Goal: Navigation & Orientation: Find specific page/section

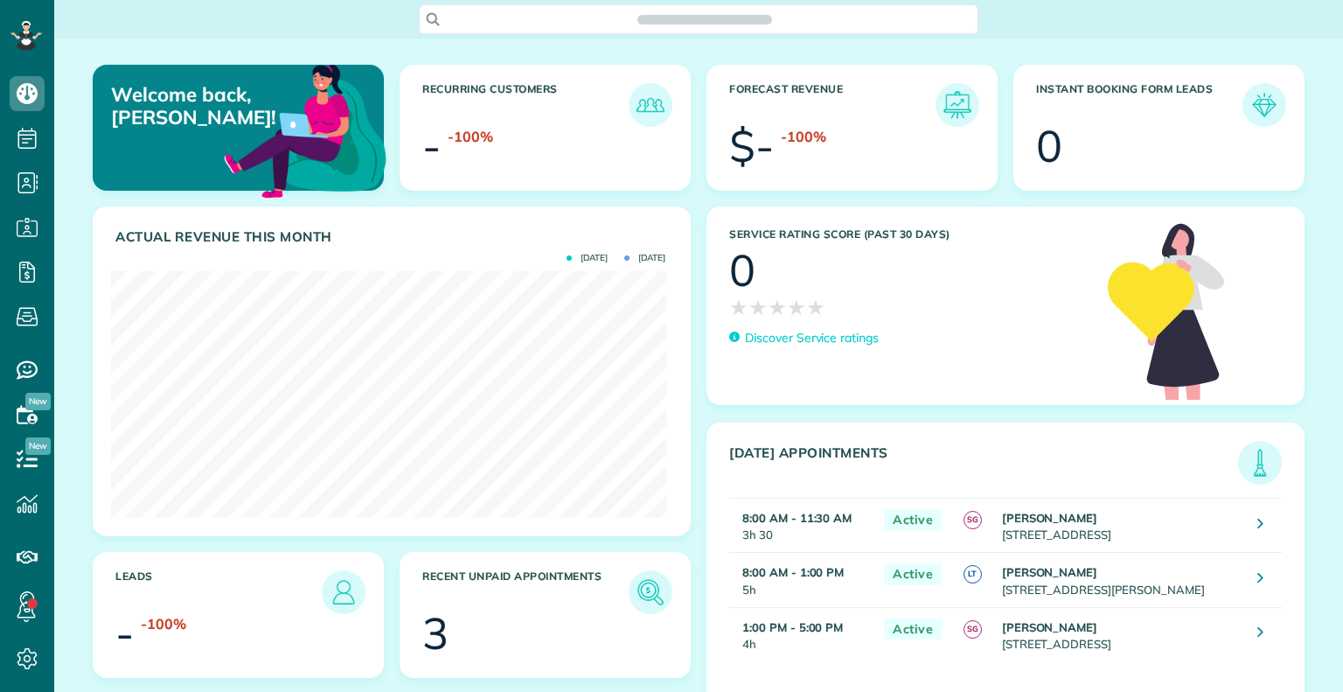
scroll to position [246, 554]
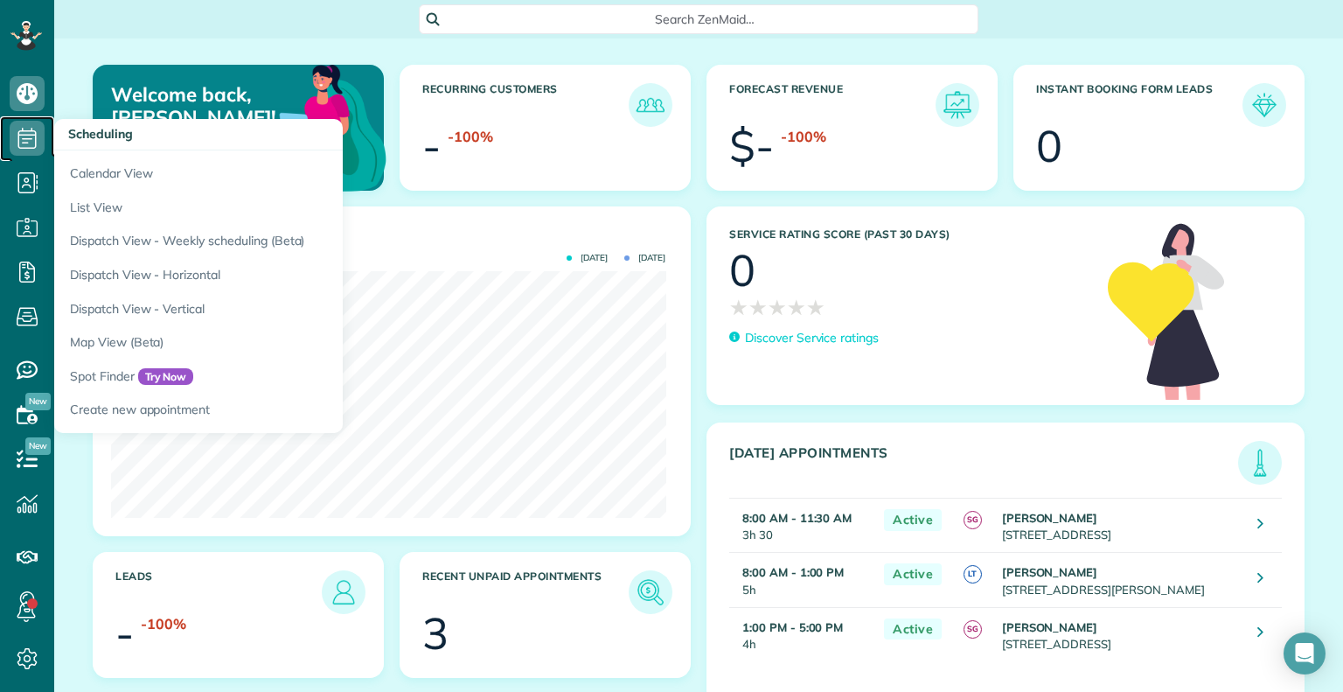
click at [29, 139] on icon at bounding box center [27, 138] width 35 height 35
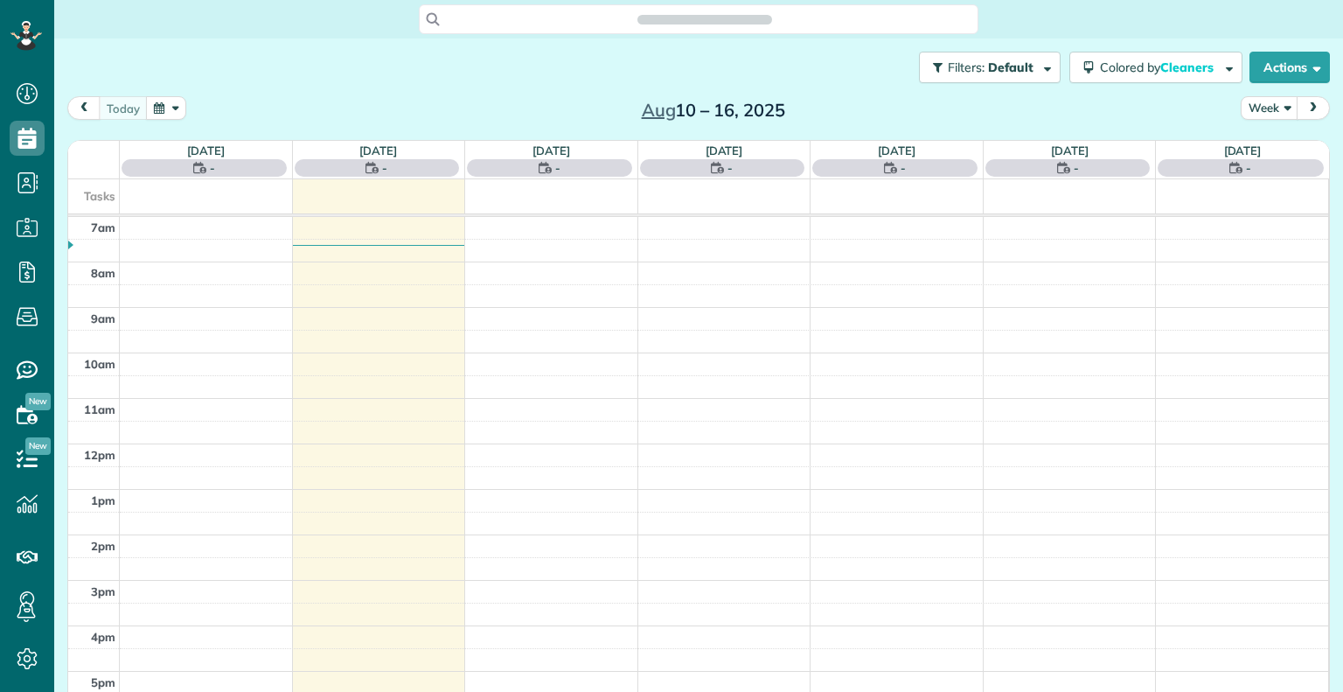
scroll to position [8, 8]
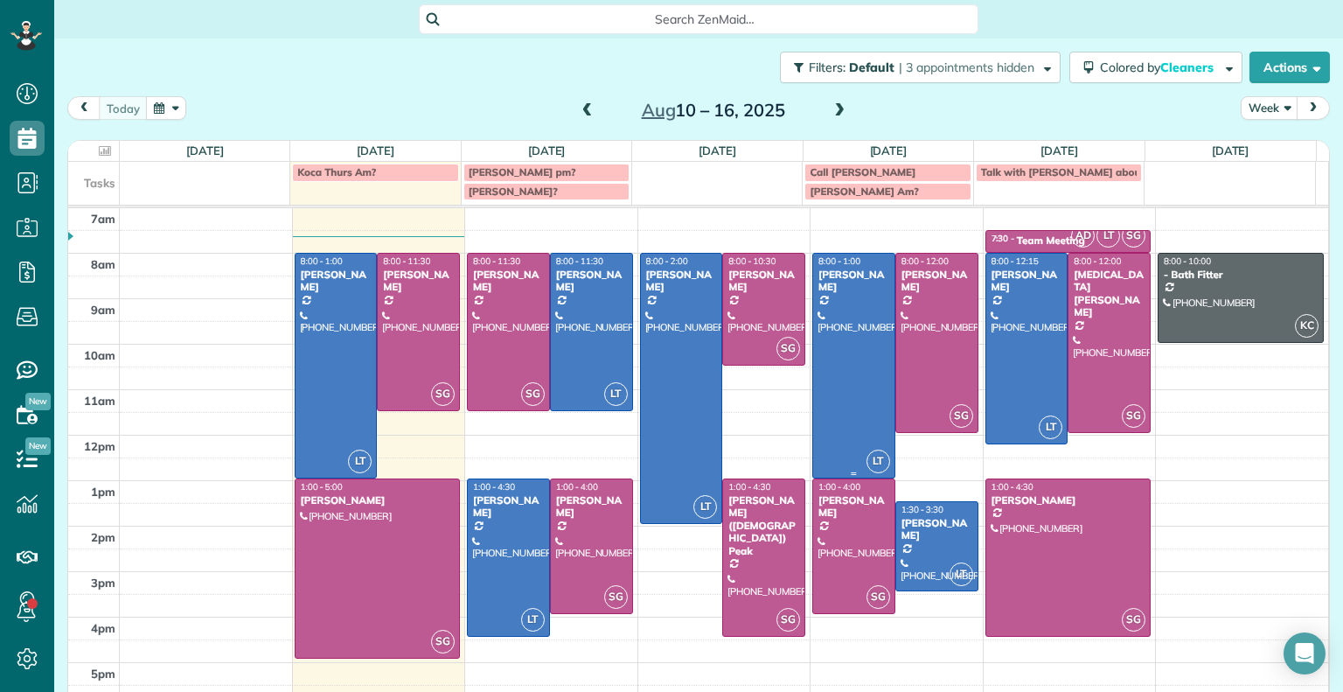
click at [846, 307] on div at bounding box center [853, 366] width 81 height 224
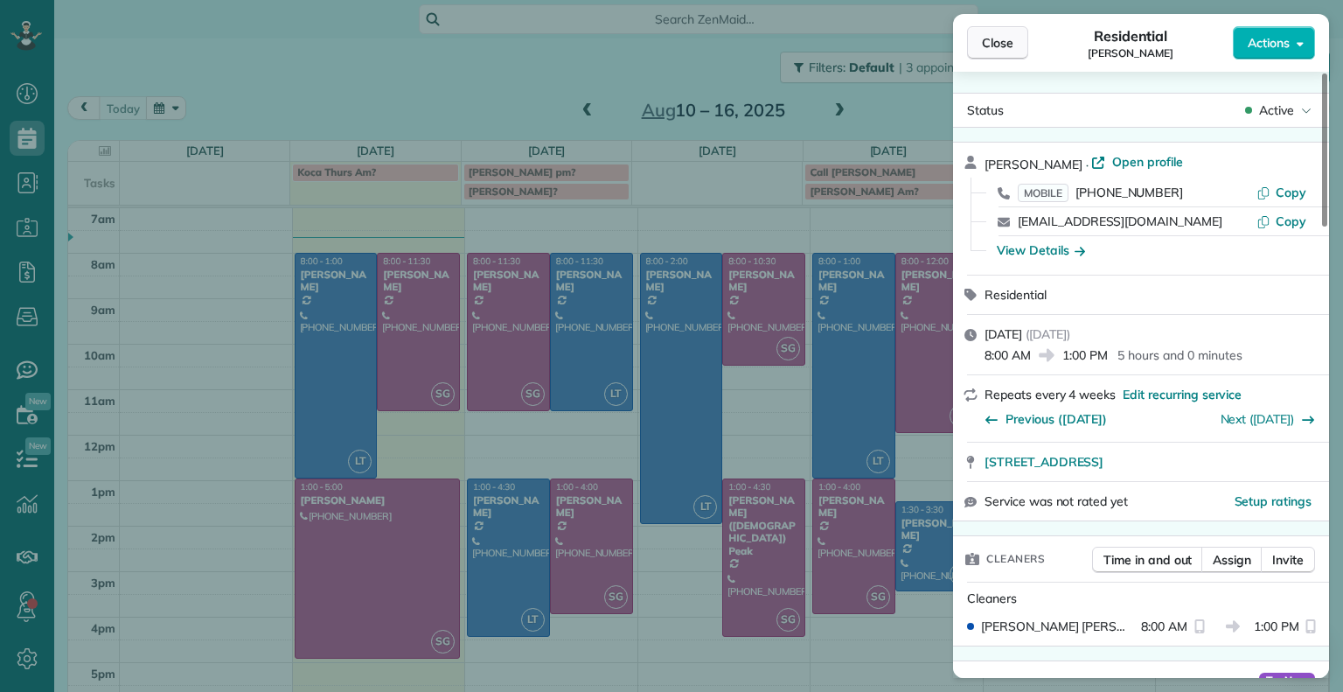
click at [1000, 38] on span "Close" at bounding box center [997, 42] width 31 height 17
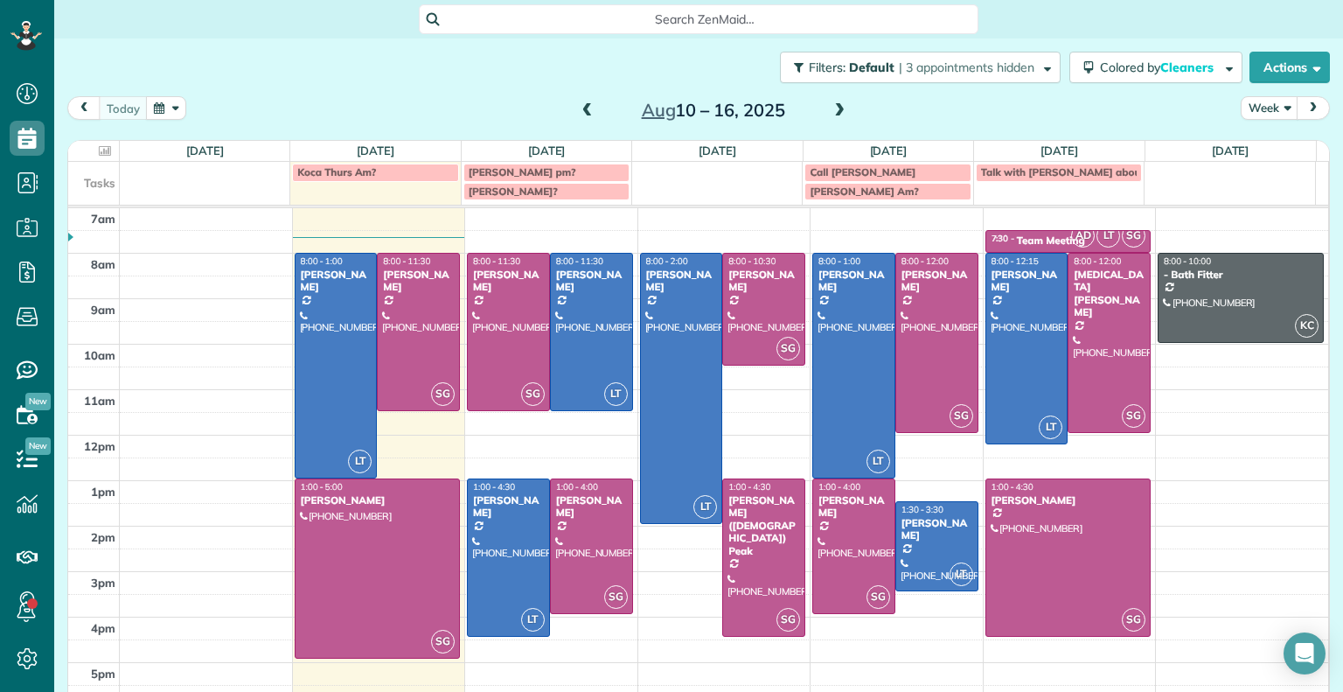
click at [830, 115] on span at bounding box center [839, 111] width 19 height 16
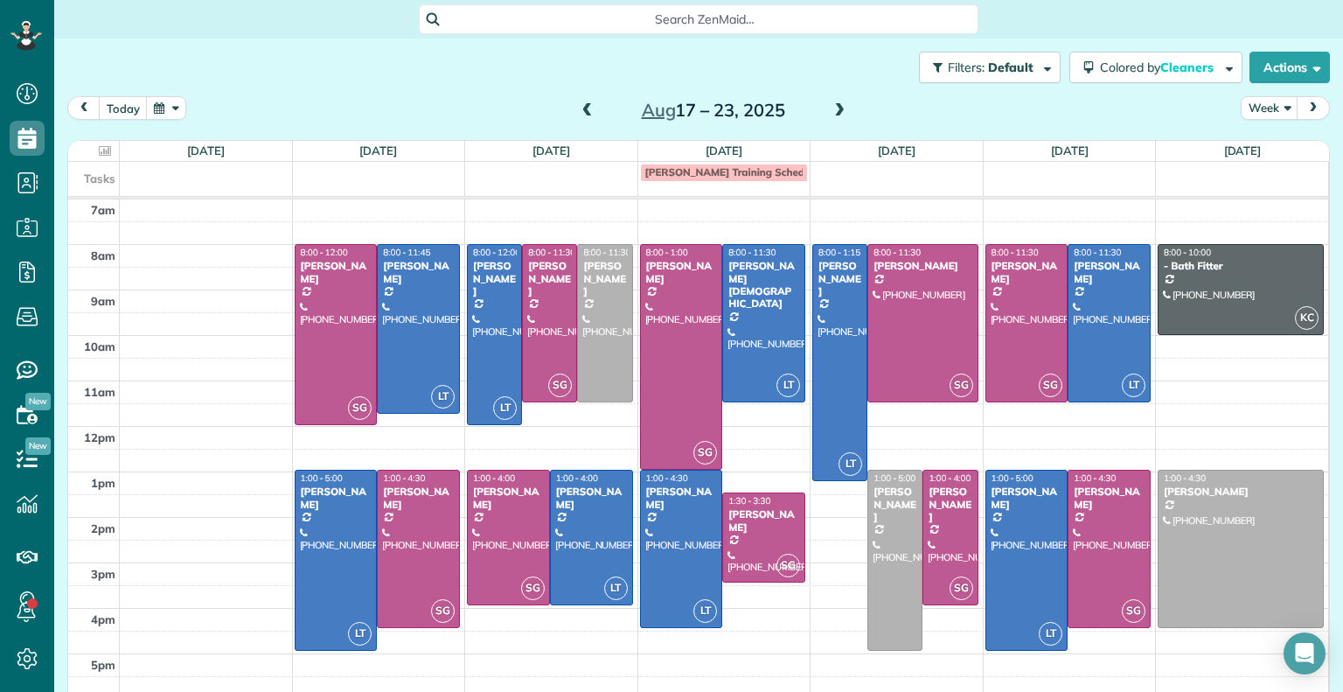
click at [578, 111] on span at bounding box center [587, 111] width 19 height 16
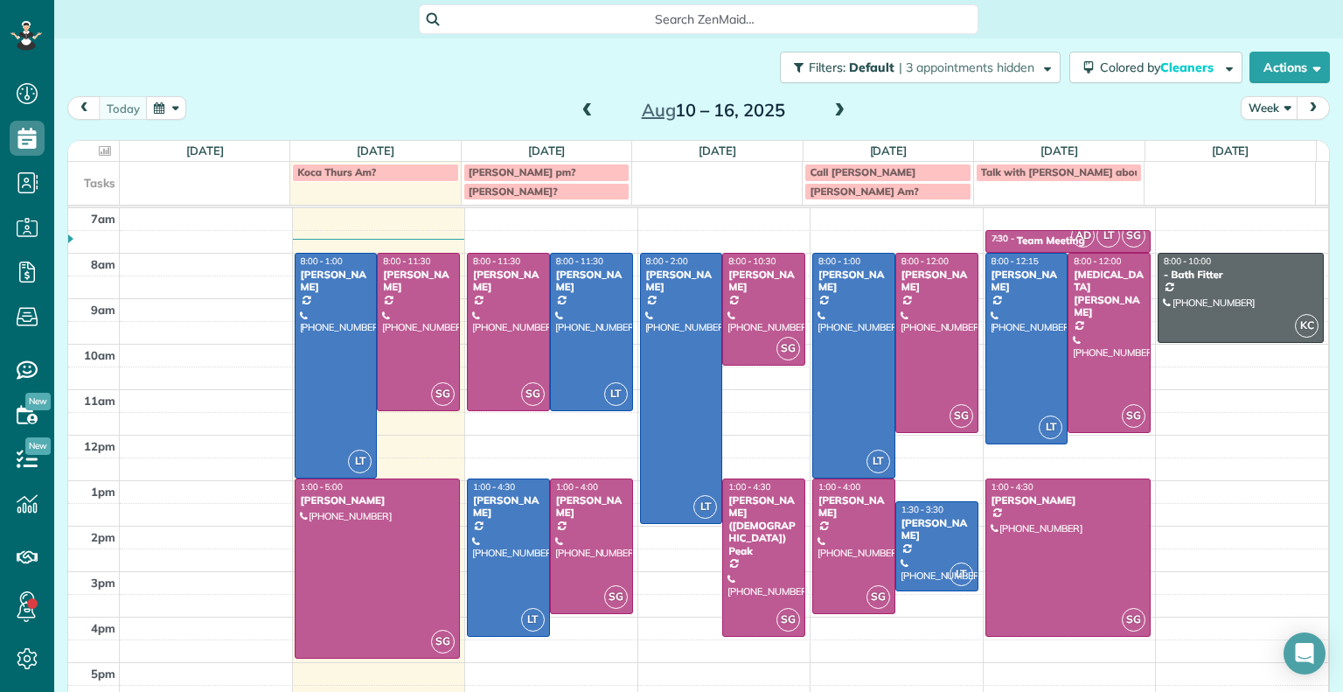
click at [578, 111] on span at bounding box center [587, 111] width 19 height 16
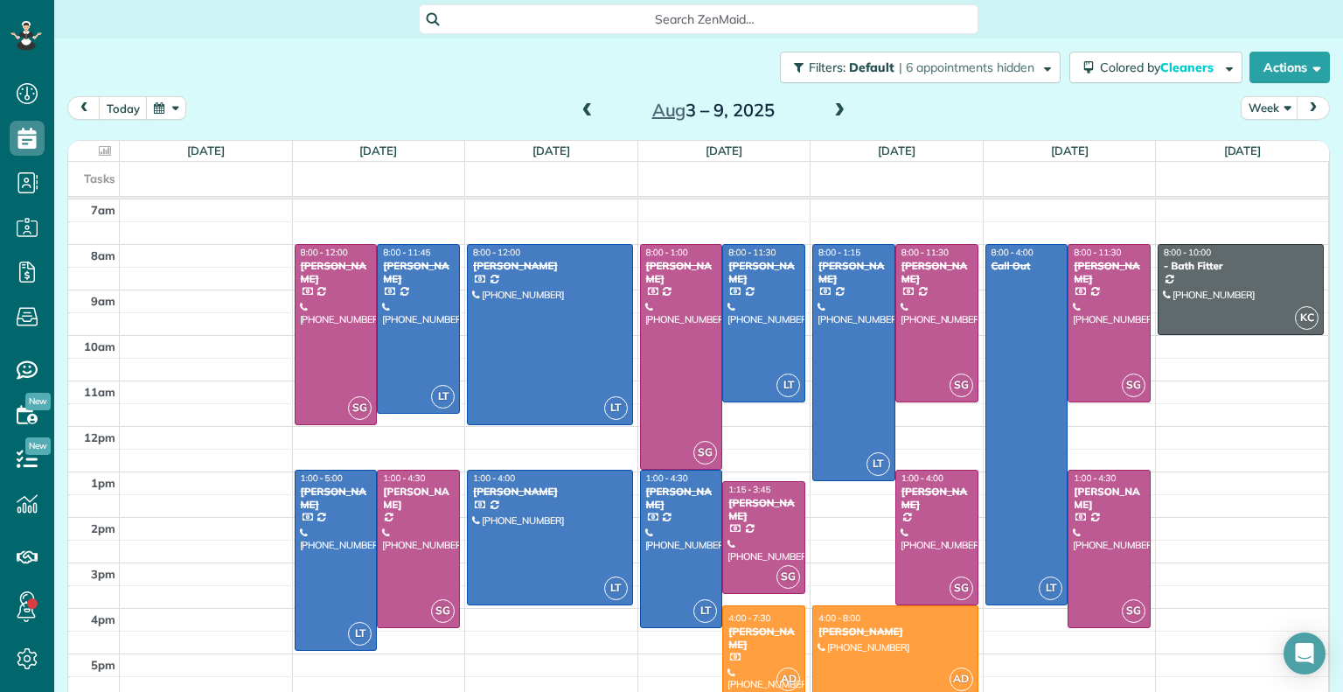
click at [578, 111] on span at bounding box center [587, 111] width 19 height 16
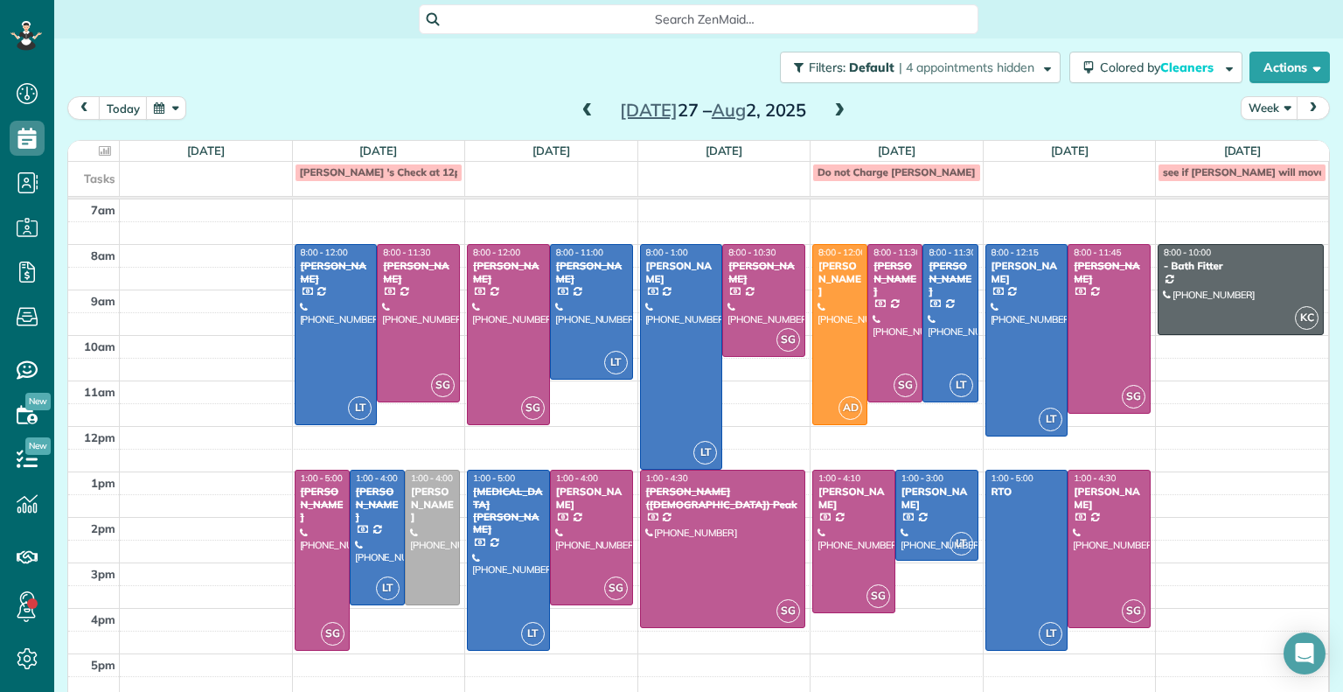
click at [580, 116] on span at bounding box center [587, 111] width 19 height 16
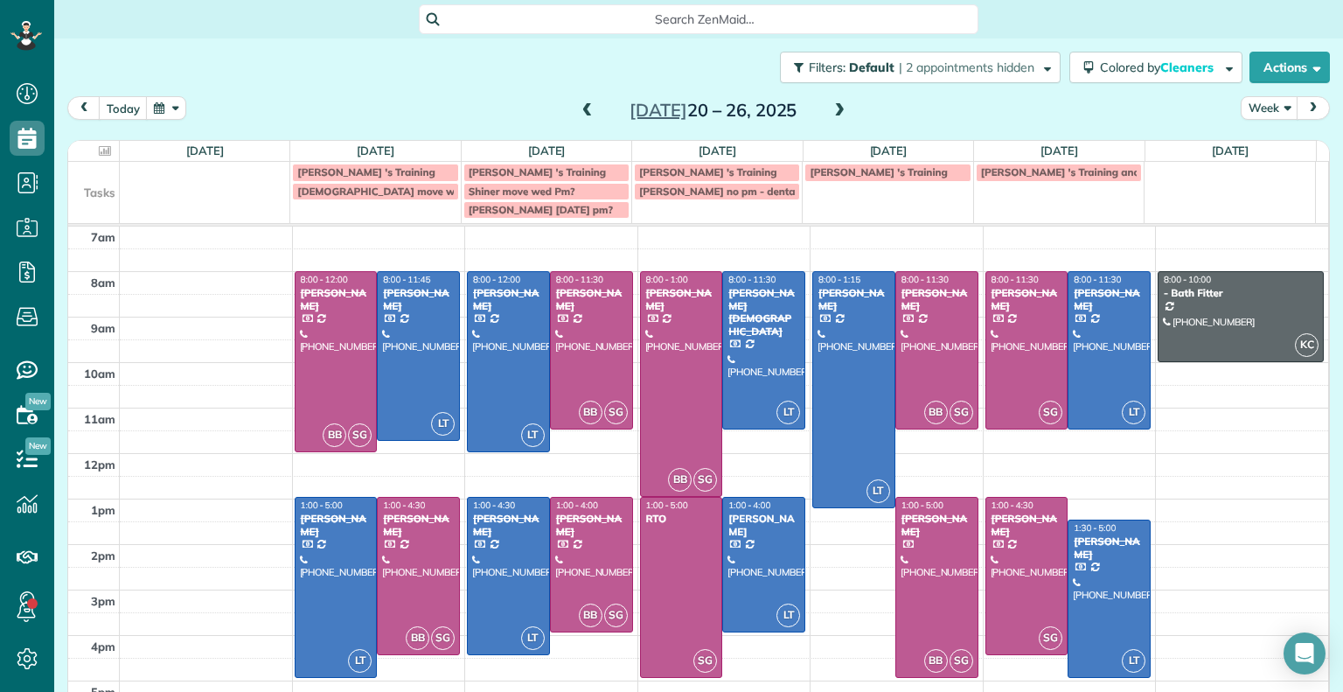
click at [580, 116] on span at bounding box center [587, 111] width 19 height 16
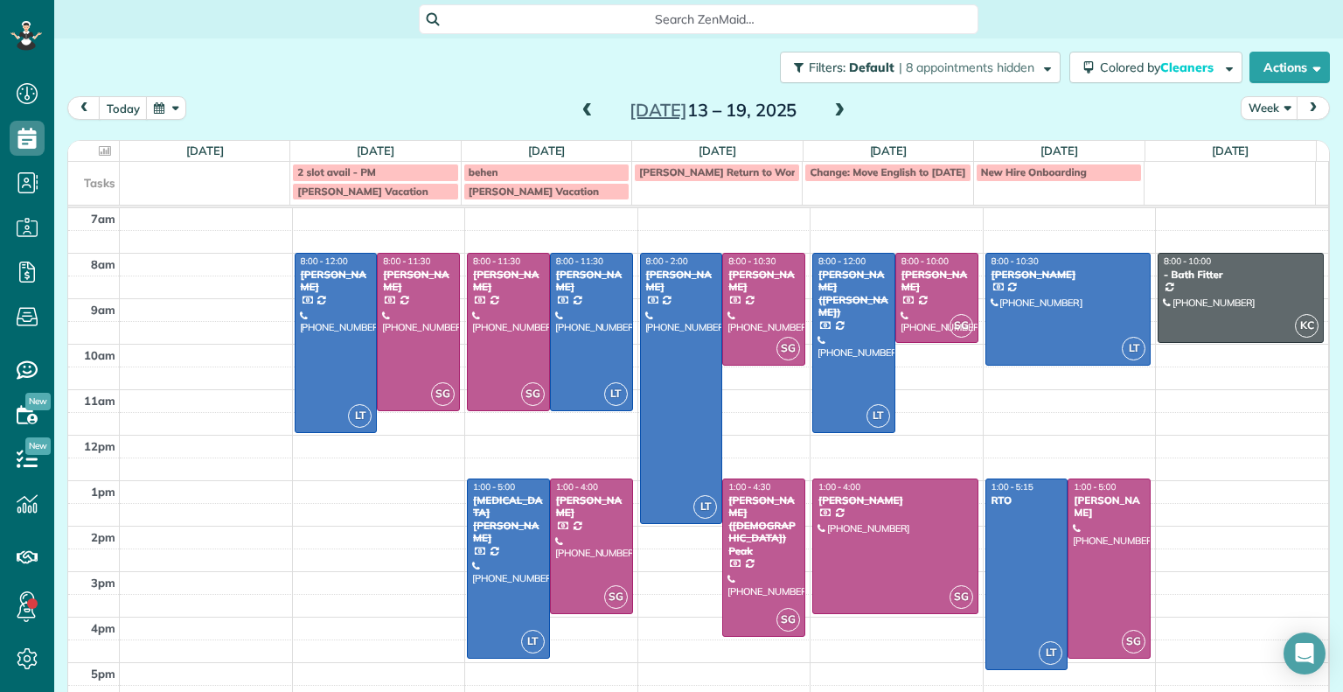
click at [832, 115] on span at bounding box center [839, 111] width 19 height 16
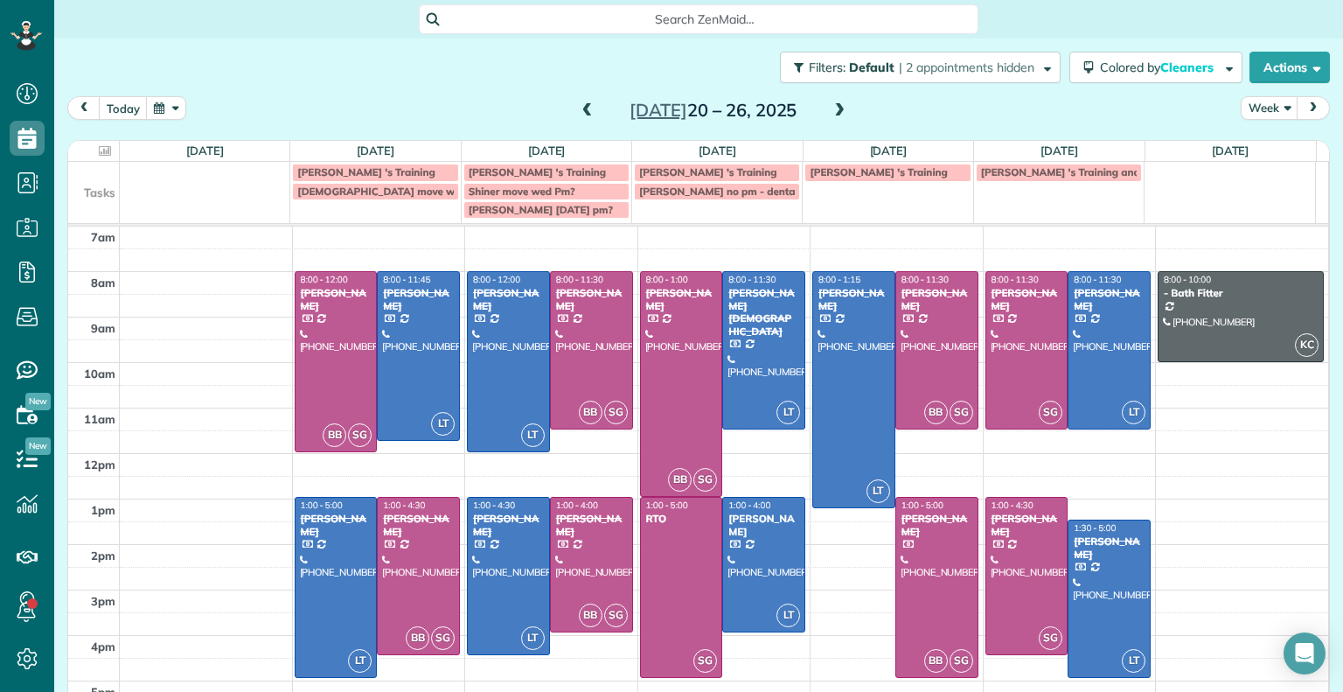
click at [832, 115] on span at bounding box center [839, 111] width 19 height 16
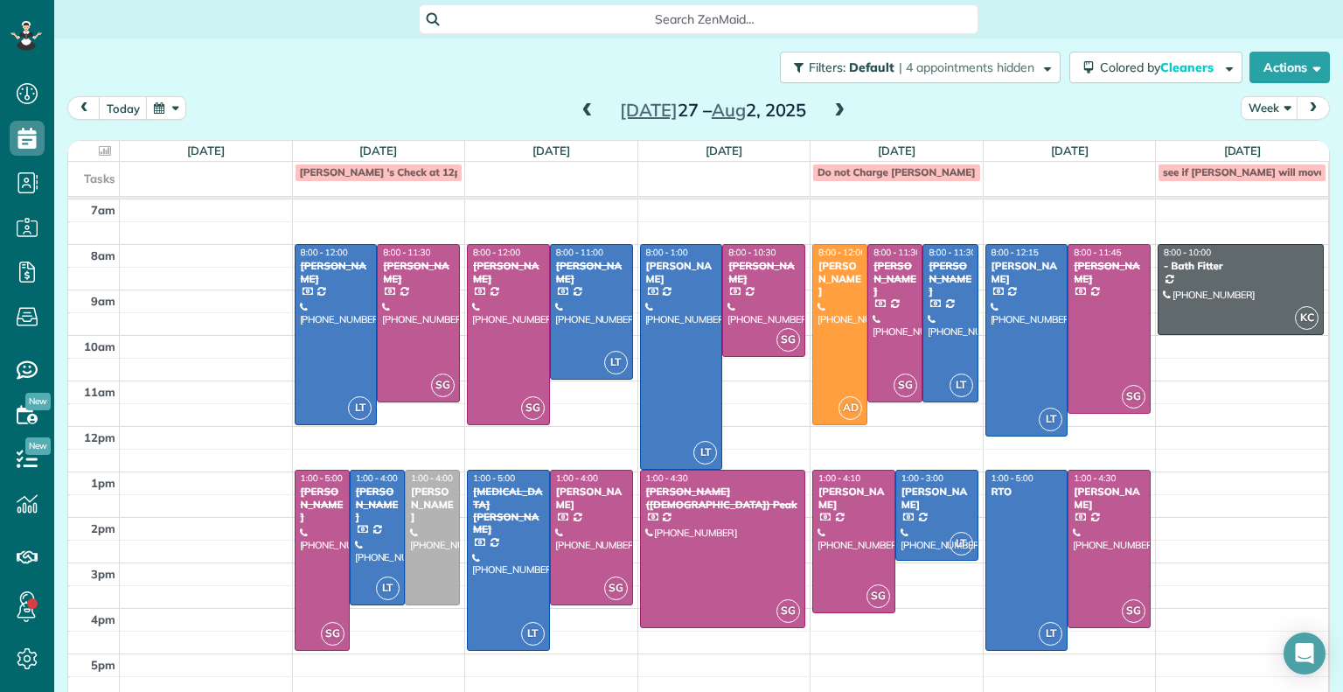
click at [832, 115] on span at bounding box center [839, 111] width 19 height 16
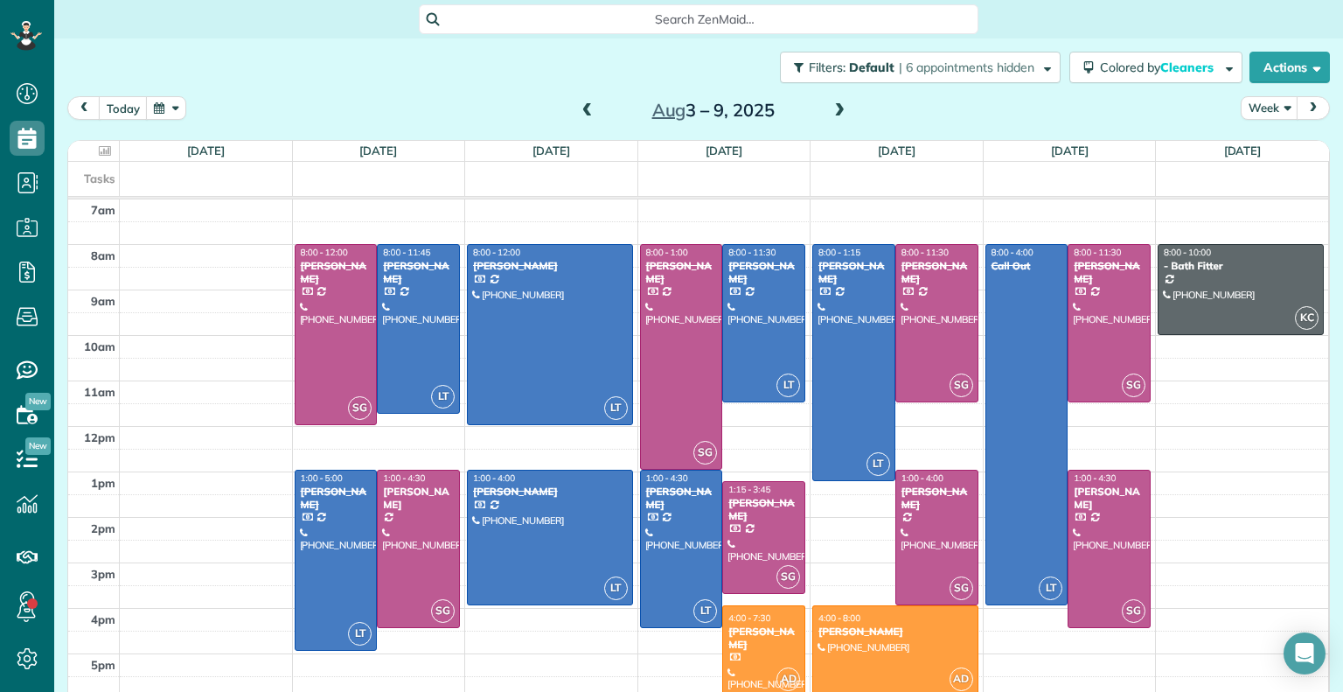
click at [832, 115] on span at bounding box center [839, 111] width 19 height 16
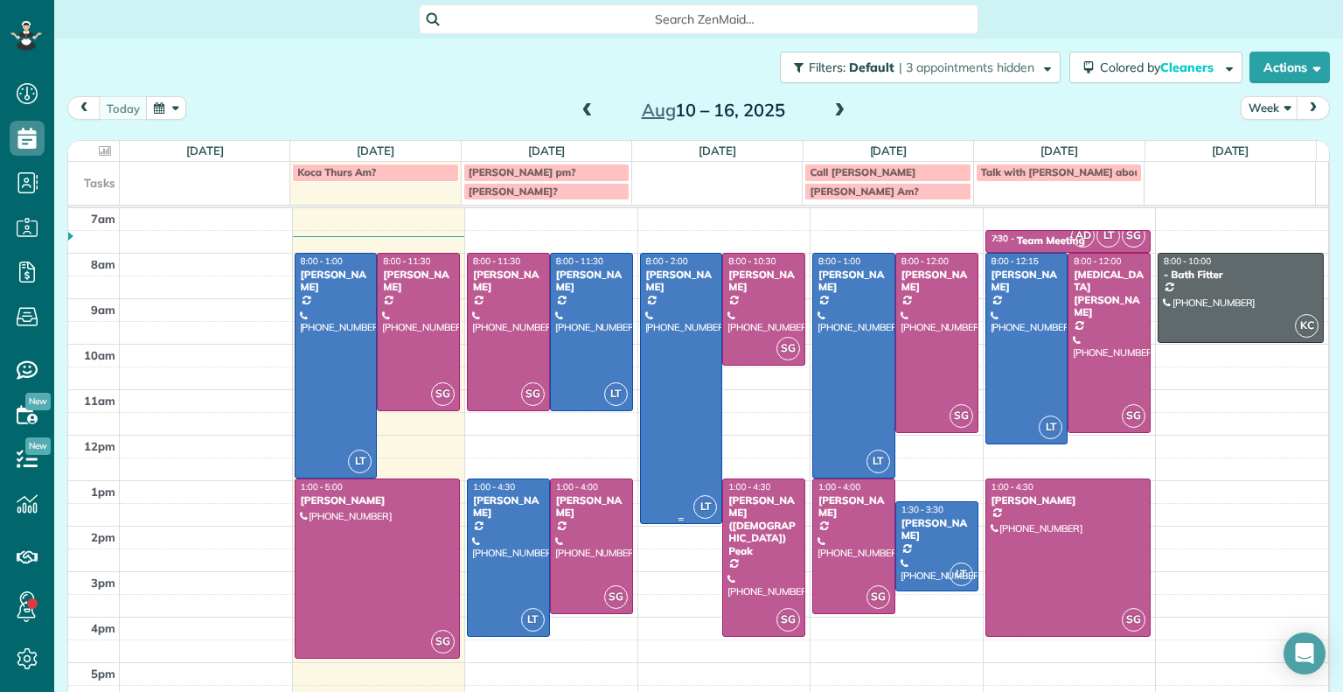
click at [686, 376] on div at bounding box center [681, 388] width 81 height 269
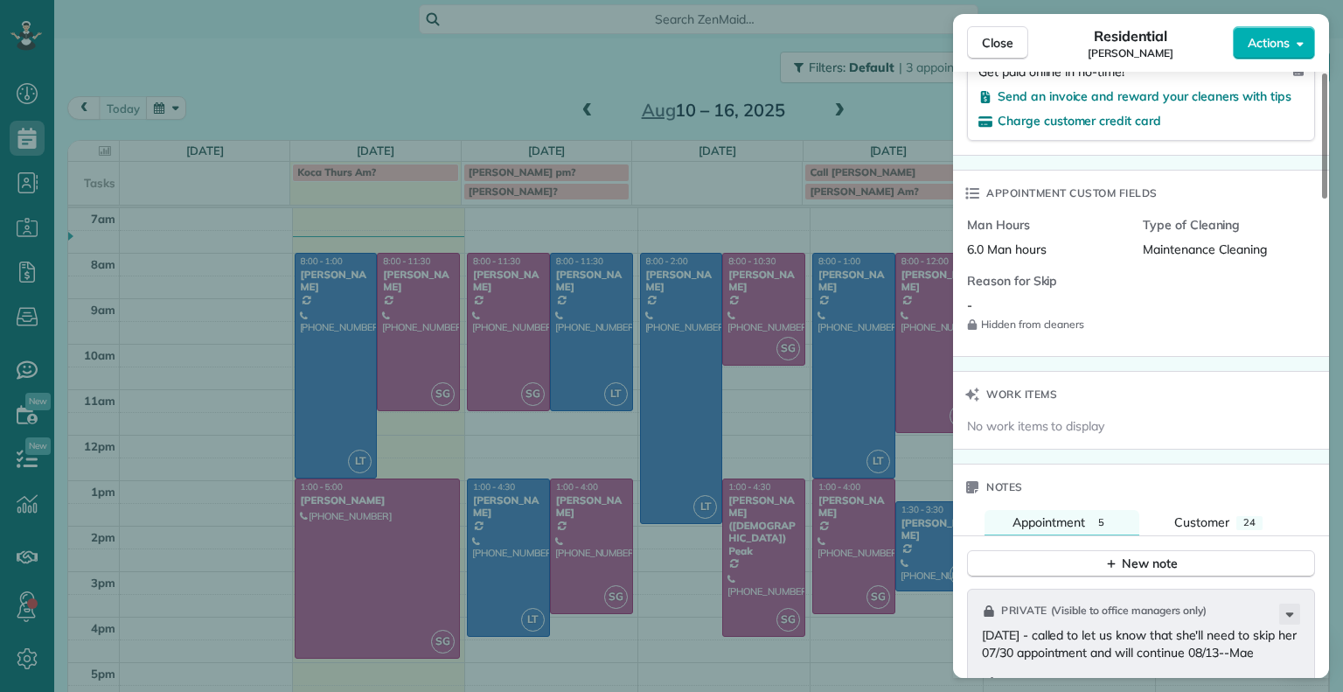
scroll to position [1172, 0]
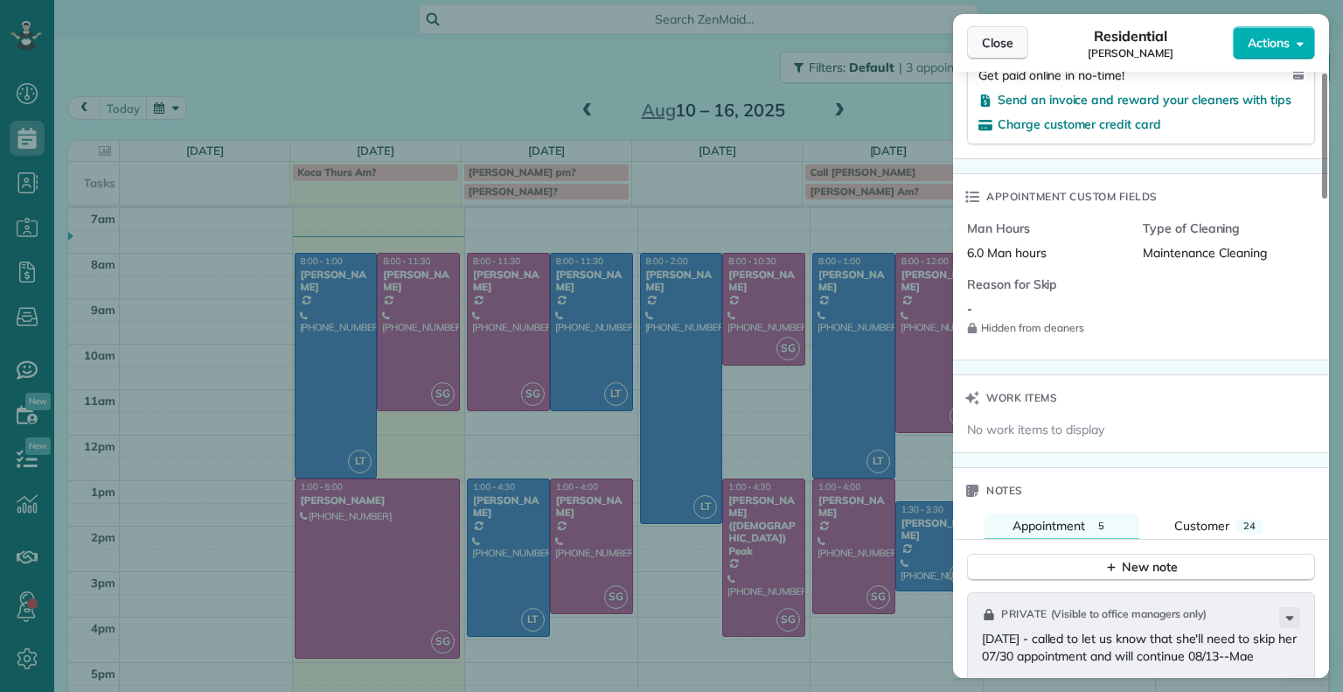
click at [984, 50] on span "Close" at bounding box center [997, 42] width 31 height 17
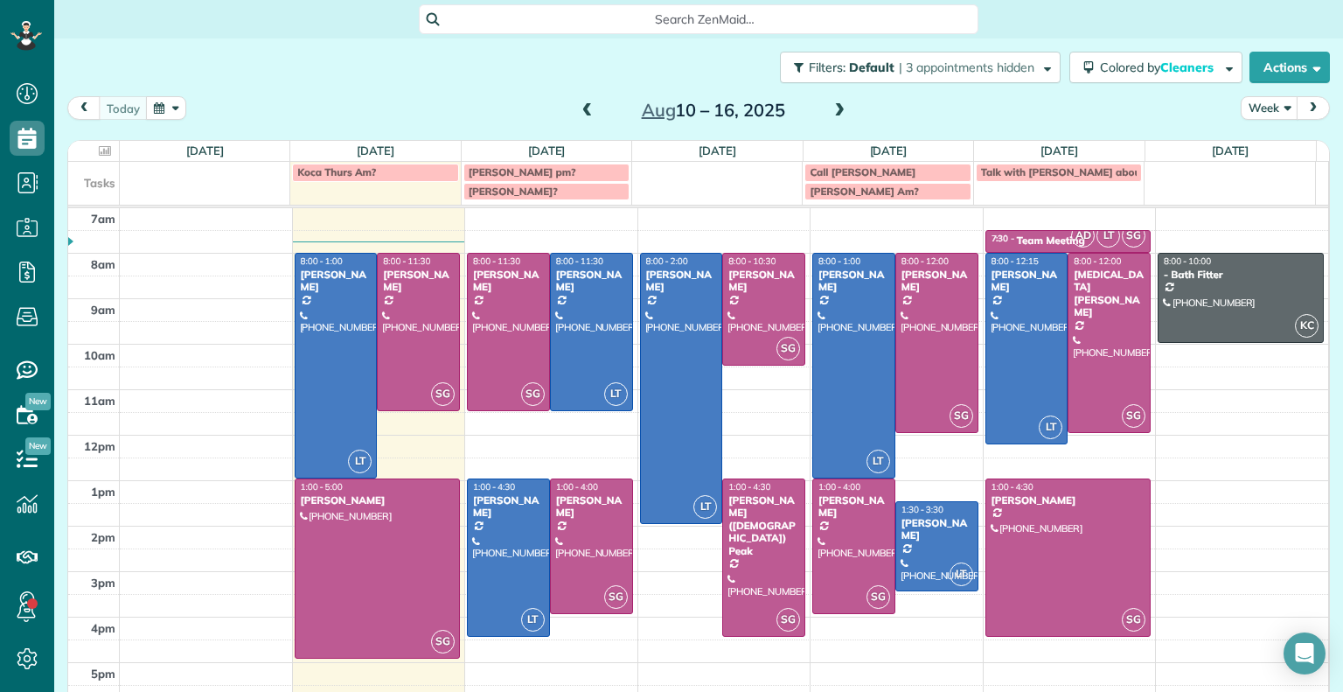
click at [578, 119] on span at bounding box center [587, 111] width 19 height 26
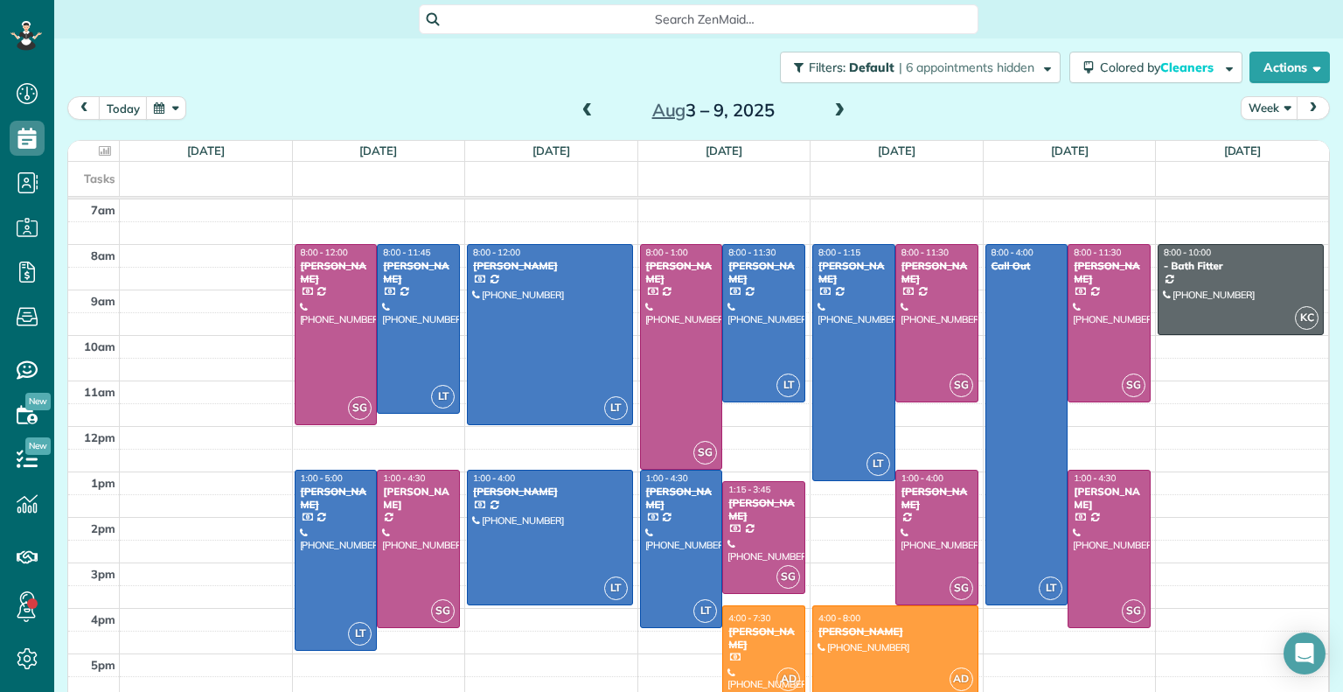
click at [578, 115] on span at bounding box center [587, 111] width 19 height 16
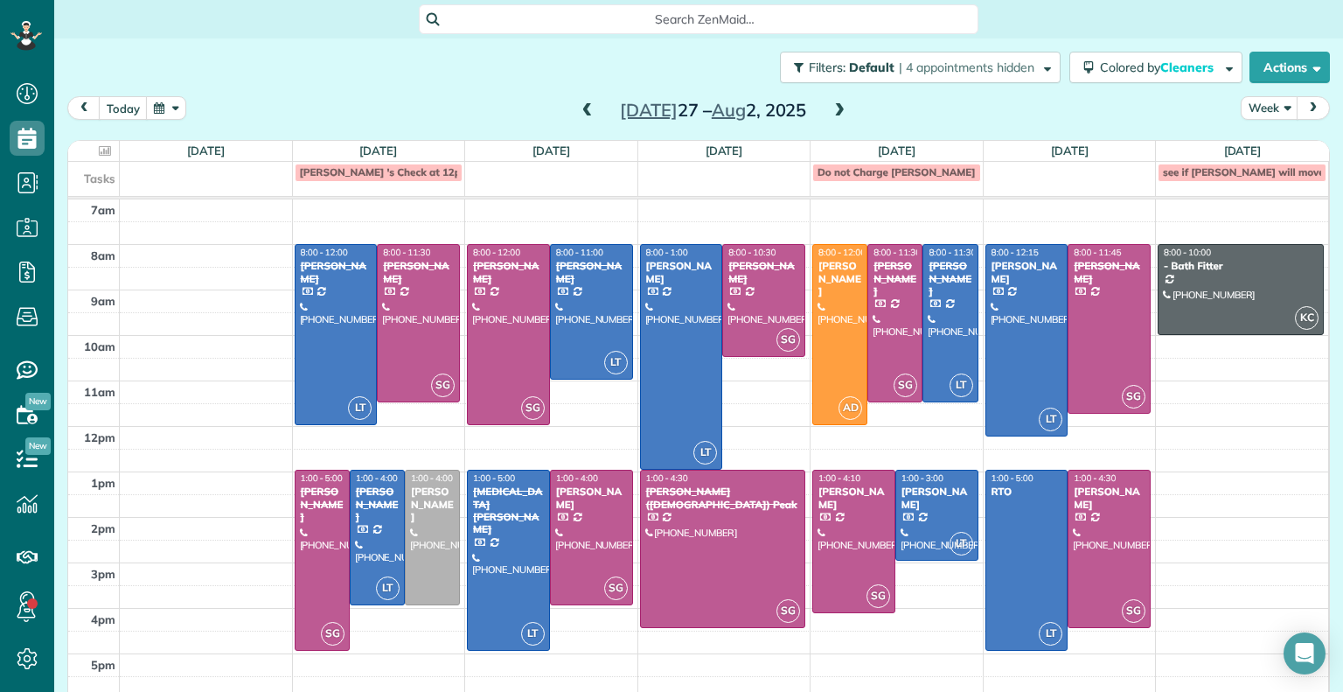
click at [584, 108] on span at bounding box center [587, 111] width 19 height 16
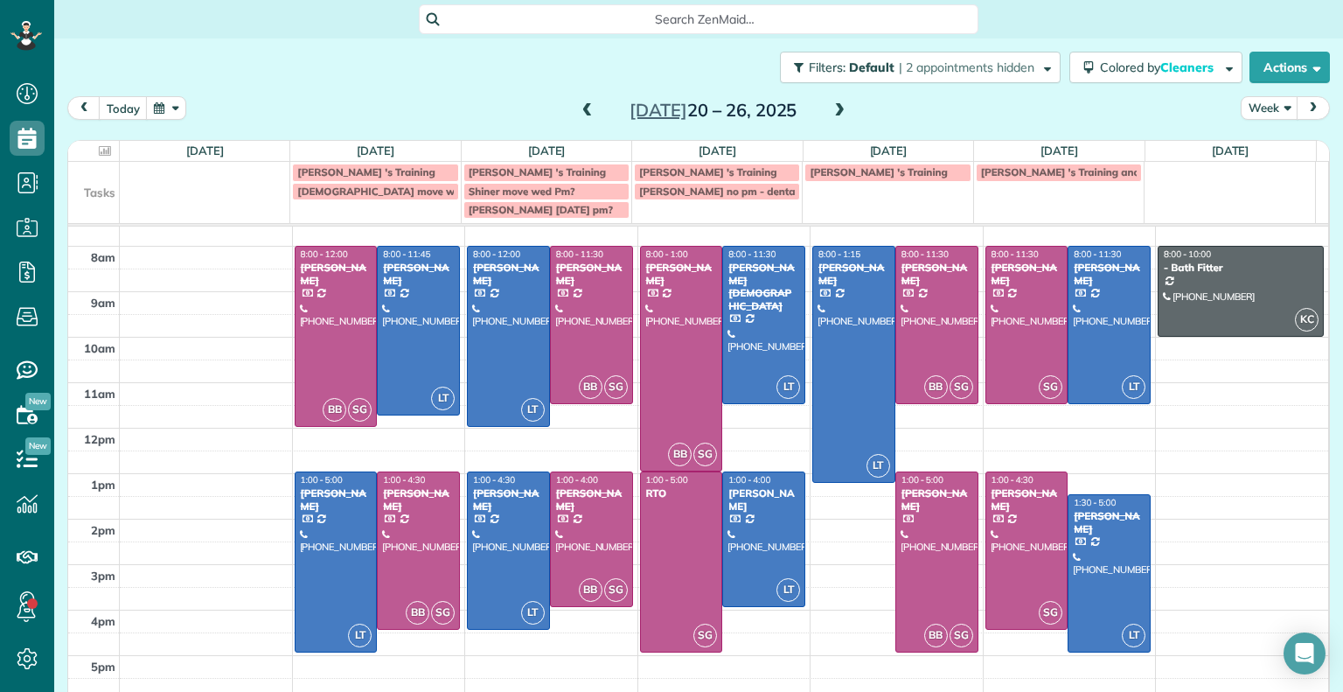
scroll to position [24, 0]
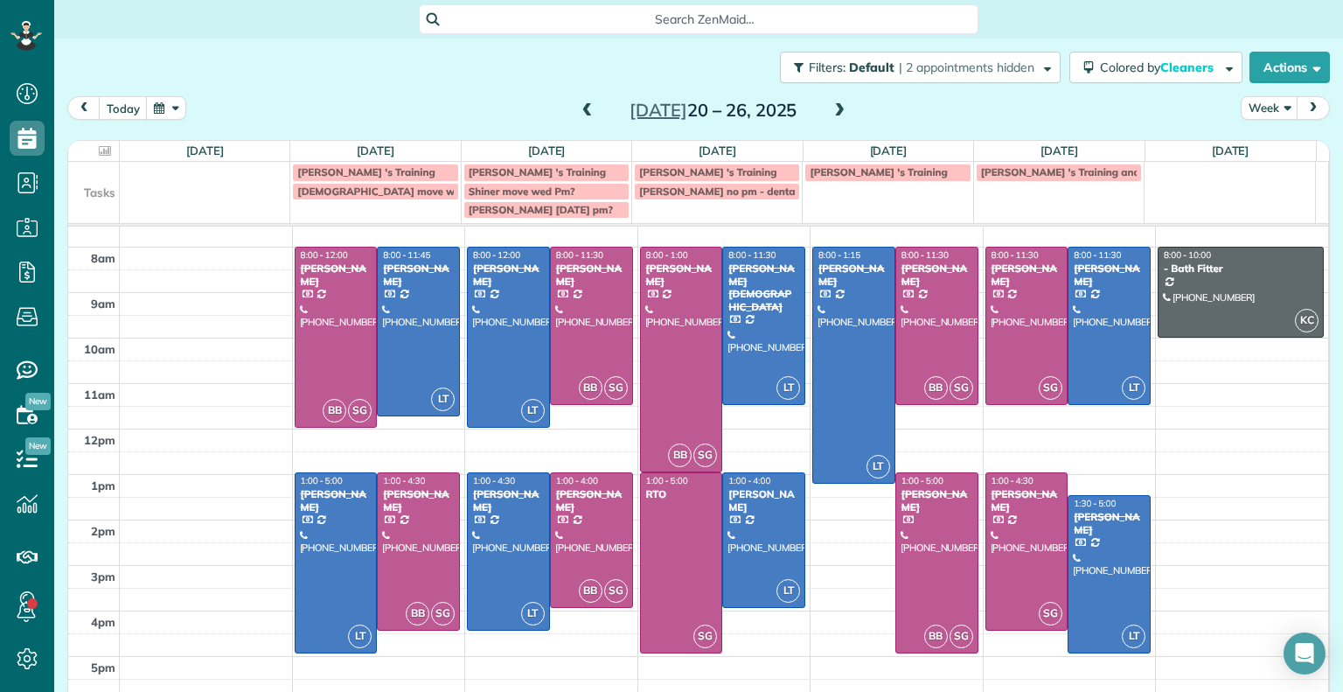
click at [835, 115] on span at bounding box center [839, 111] width 19 height 16
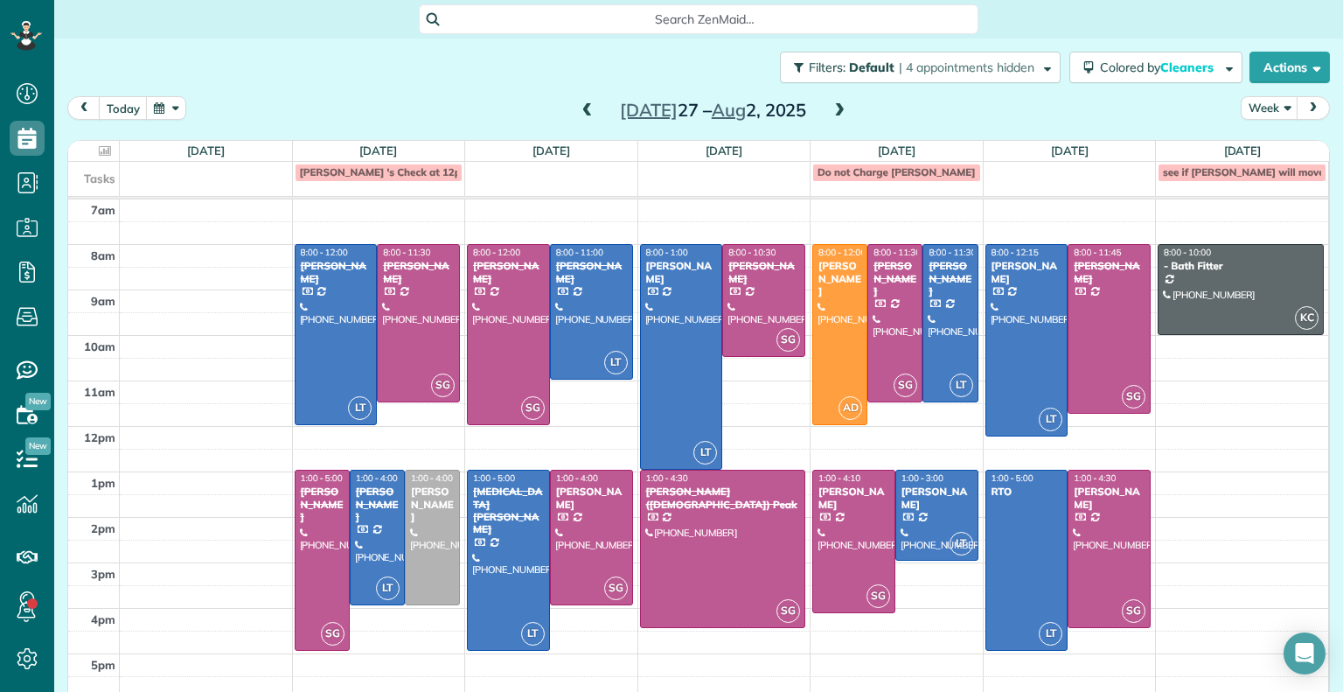
click at [578, 111] on span at bounding box center [587, 111] width 19 height 16
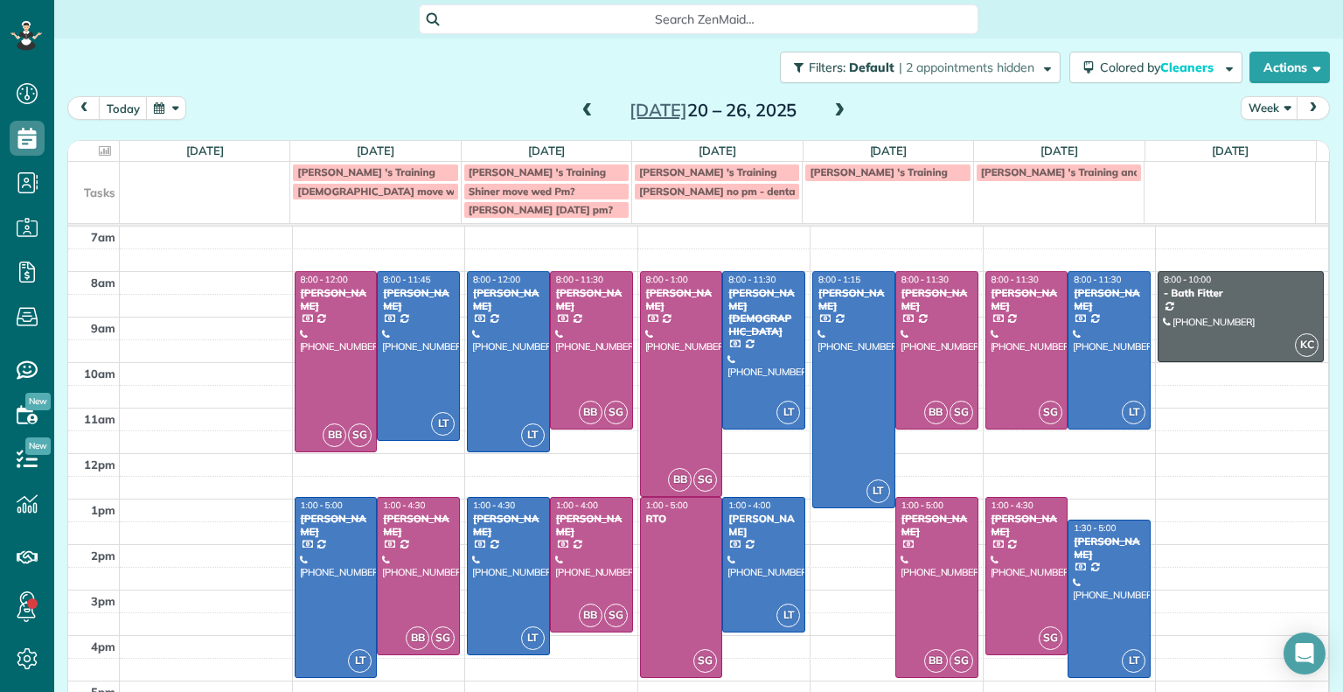
click at [578, 111] on span at bounding box center [587, 111] width 19 height 16
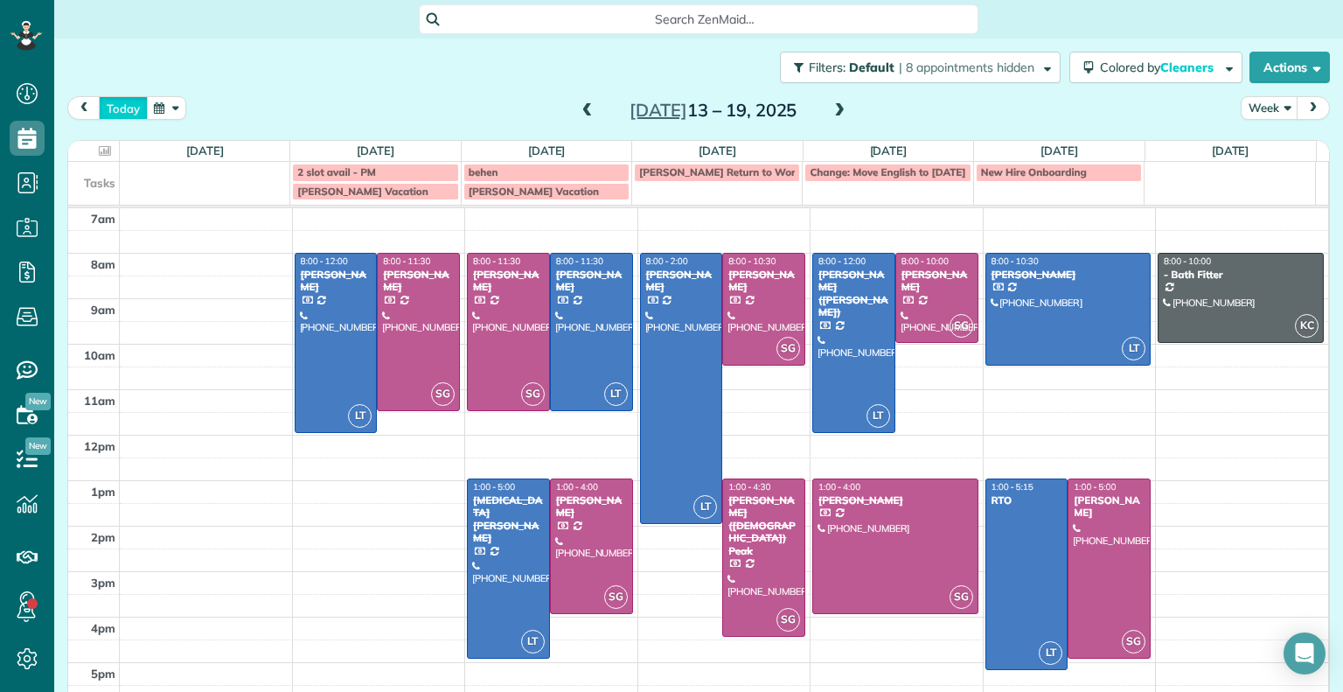
click at [124, 110] on button "today" at bounding box center [123, 108] width 49 height 24
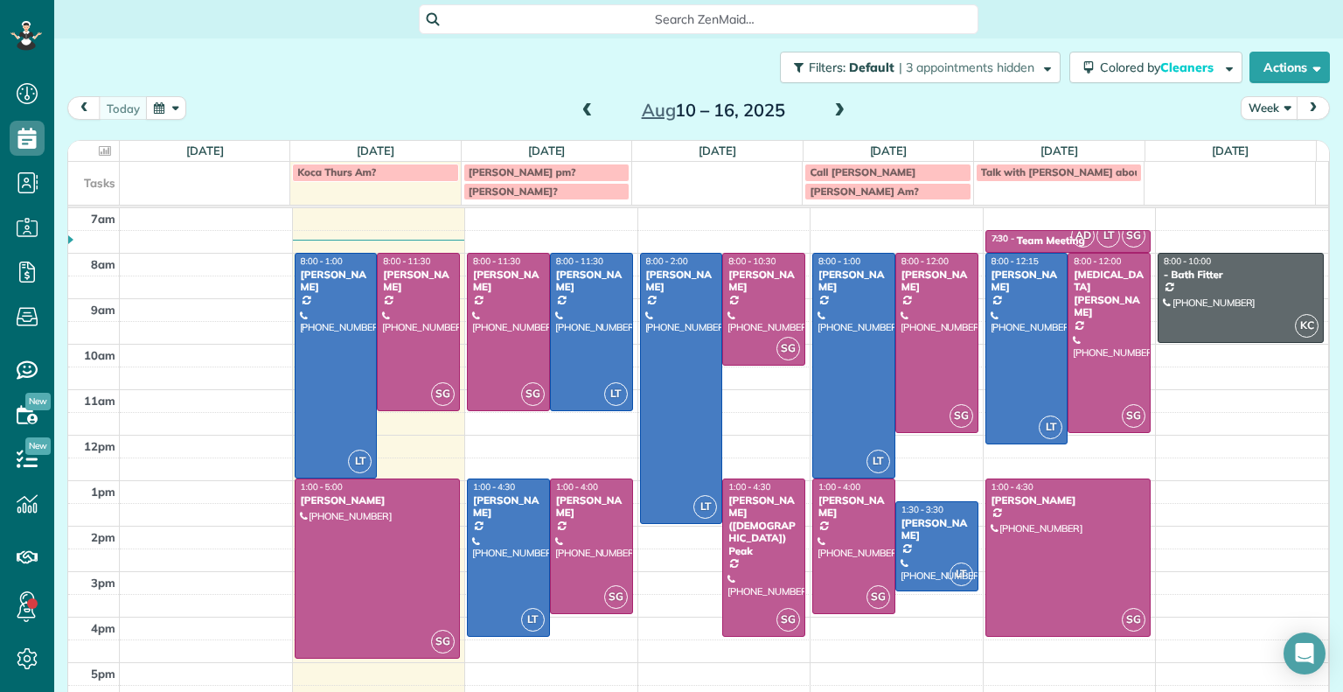
click at [830, 115] on span at bounding box center [839, 111] width 19 height 16
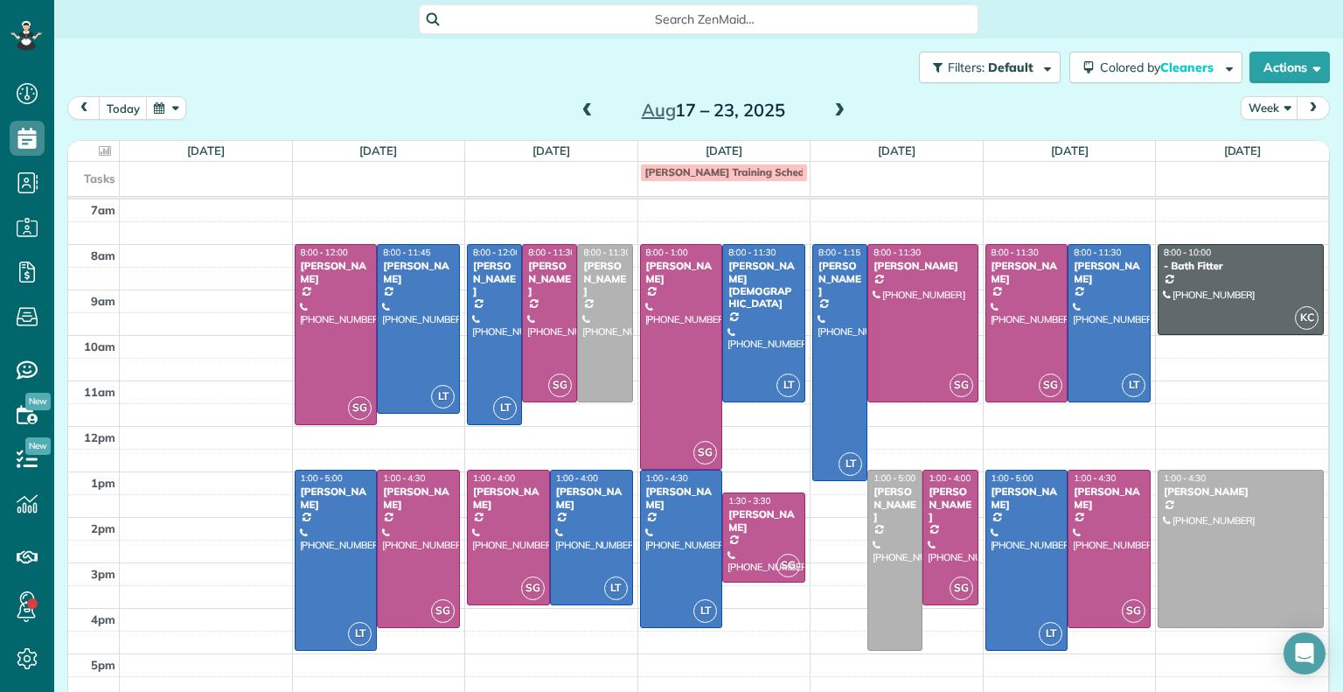
click at [830, 115] on span at bounding box center [839, 111] width 19 height 16
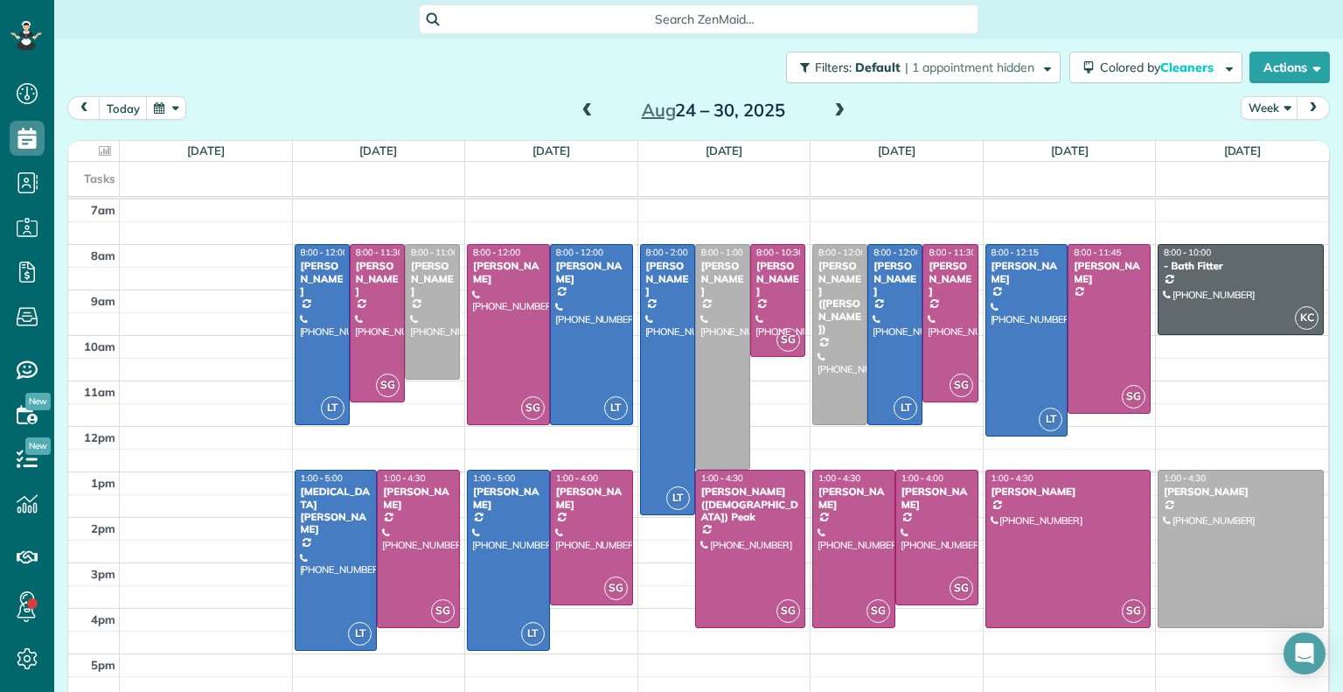
click at [578, 109] on span at bounding box center [587, 111] width 19 height 16
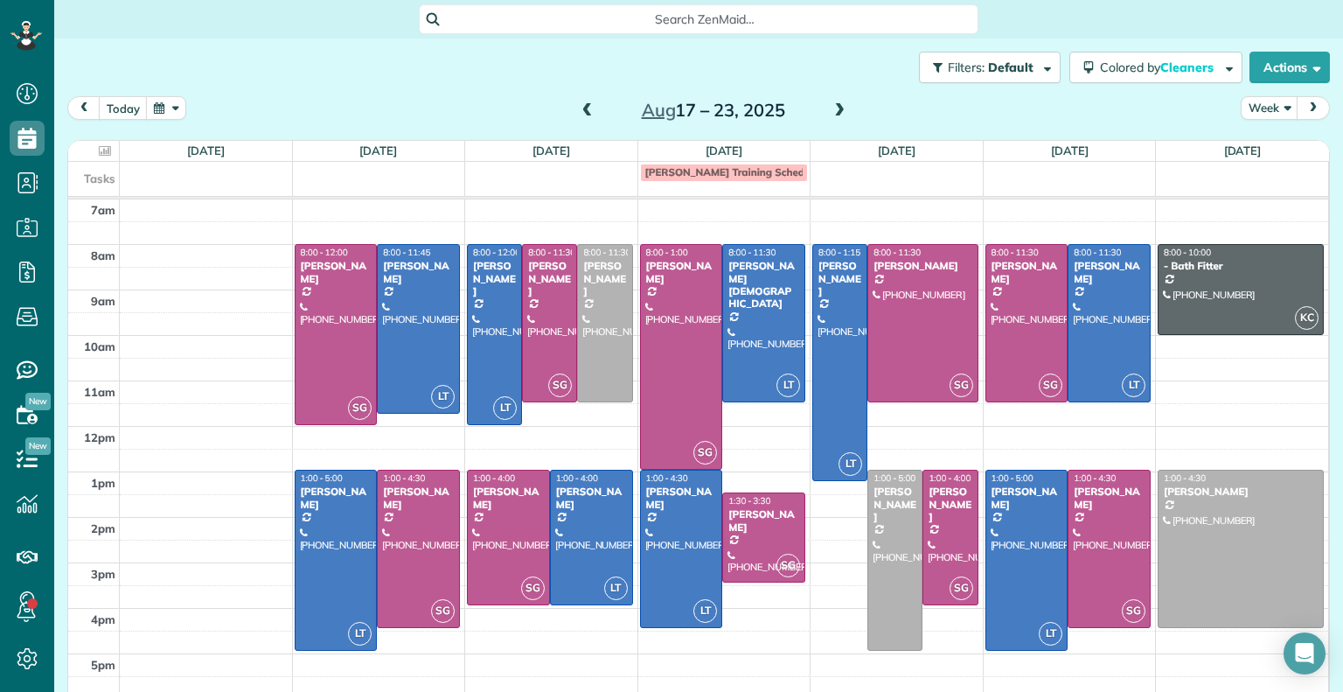
click at [580, 109] on span at bounding box center [587, 111] width 19 height 16
